Goal: Check status

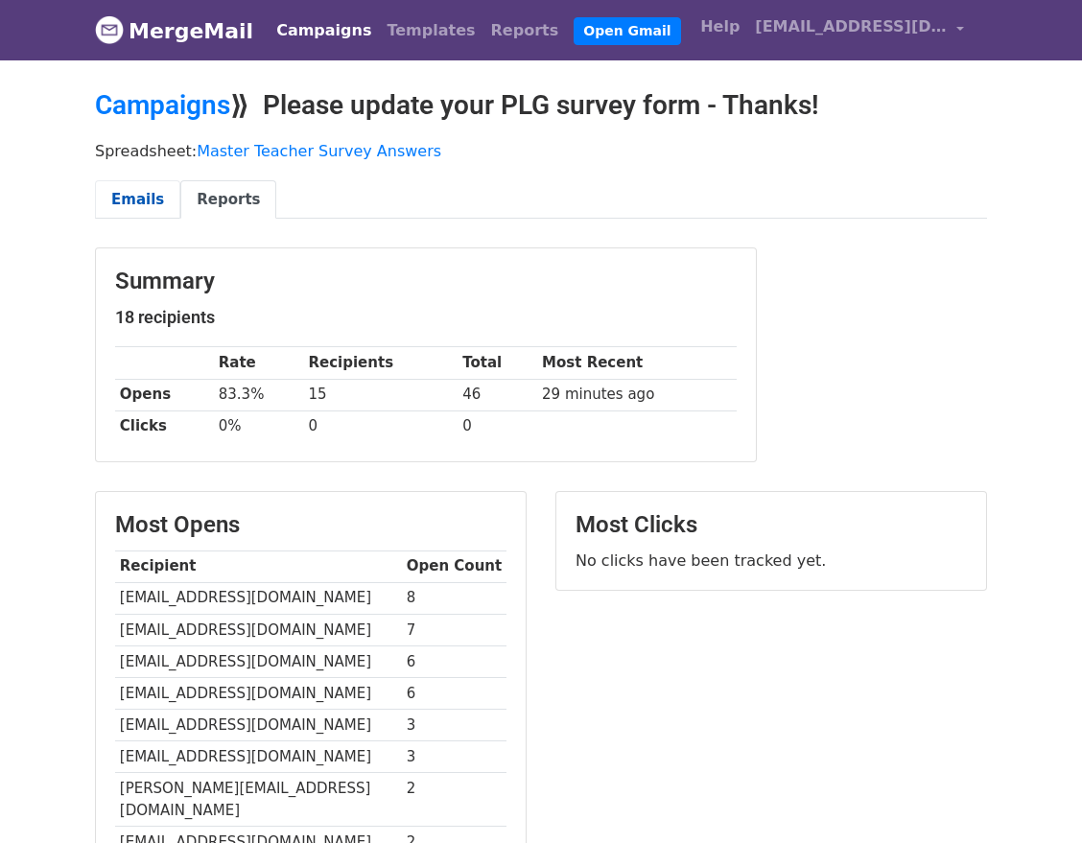
click at [133, 203] on link "Emails" at bounding box center [137, 199] width 85 height 39
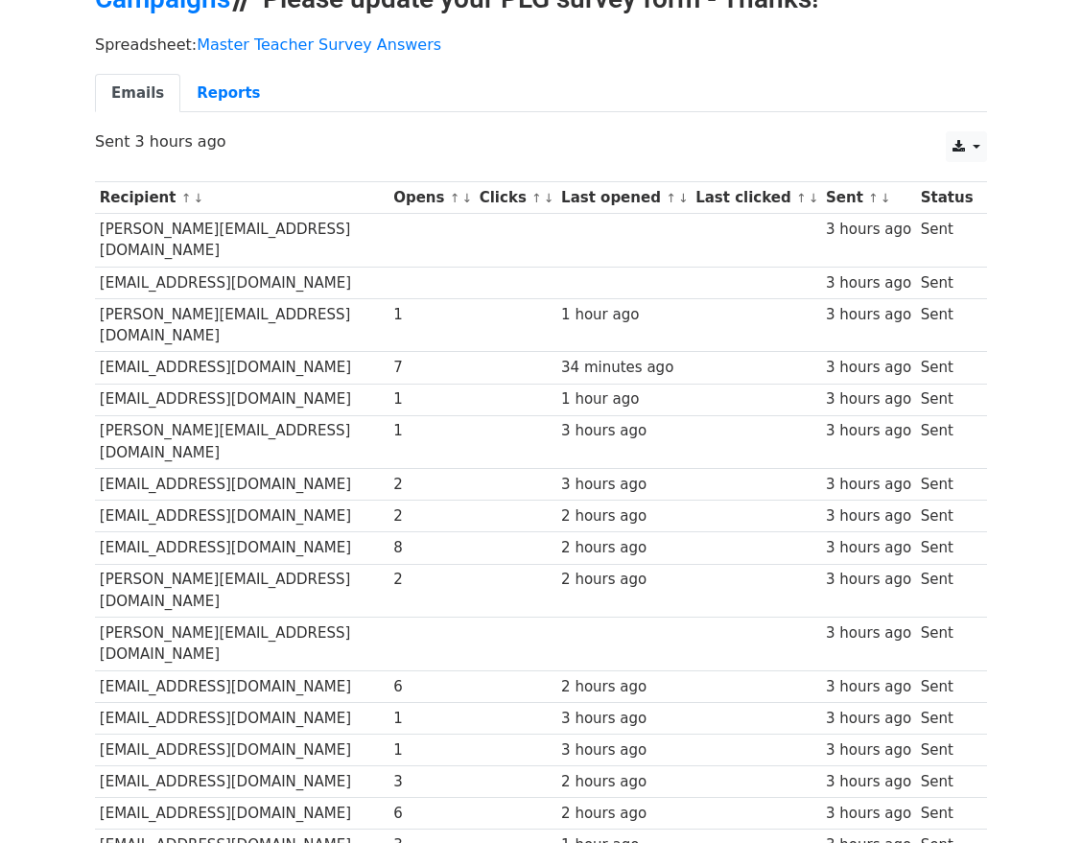
scroll to position [106, 0]
click at [204, 98] on link "Reports" at bounding box center [228, 94] width 96 height 39
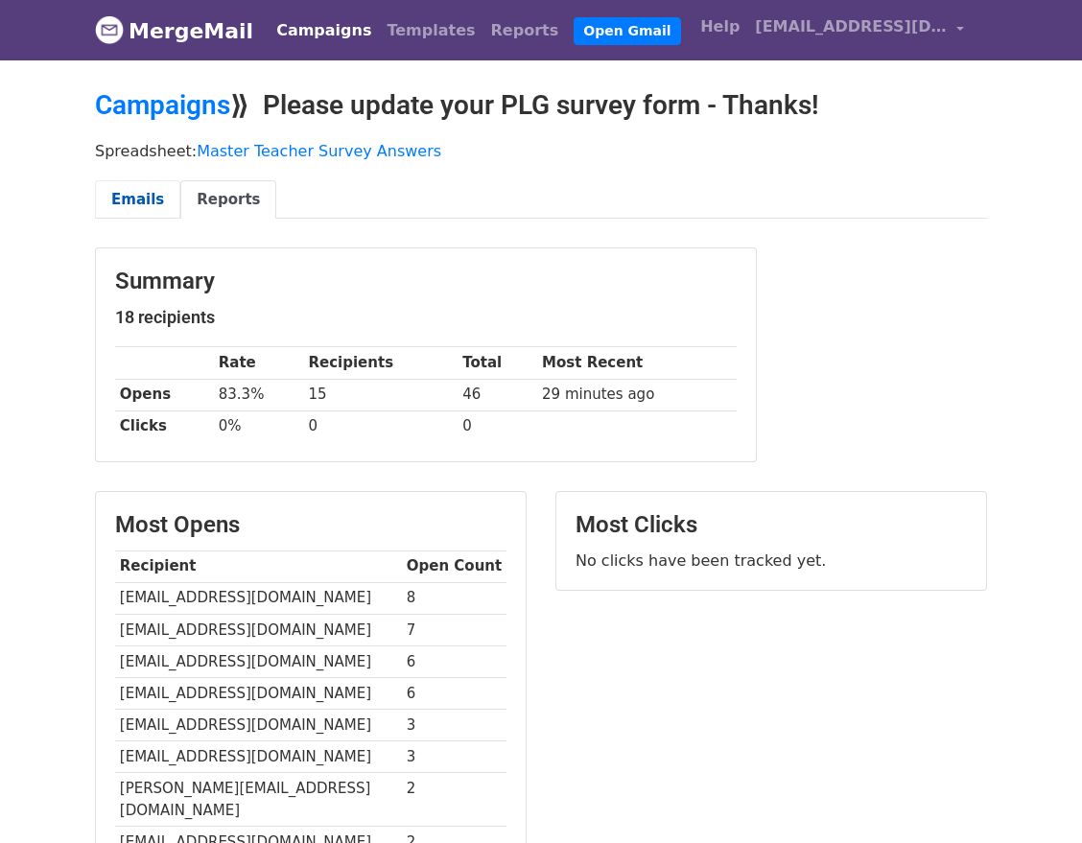
click at [134, 195] on link "Emails" at bounding box center [137, 199] width 85 height 39
